Goal: Transaction & Acquisition: Purchase product/service

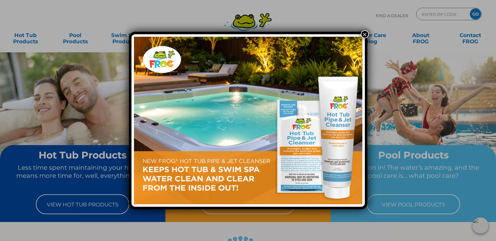
click at [366, 34] on button "×" at bounding box center [365, 34] width 8 height 8
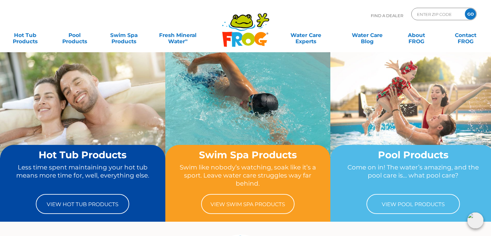
click at [142, 188] on p "Less time spent maintaining your hot tub means more time for, well, everything …" at bounding box center [83, 175] width 142 height 25
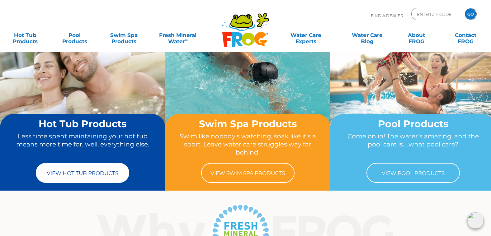
click at [108, 174] on link "View Hot Tub Products" at bounding box center [82, 173] width 93 height 20
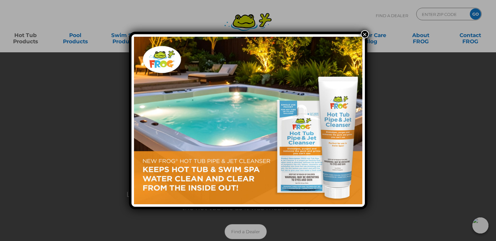
click at [365, 36] on button "×" at bounding box center [365, 34] width 8 height 8
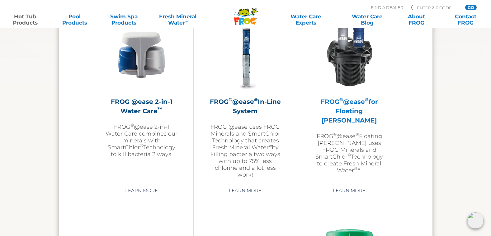
scroll to position [1027, 0]
